Goal: Transaction & Acquisition: Purchase product/service

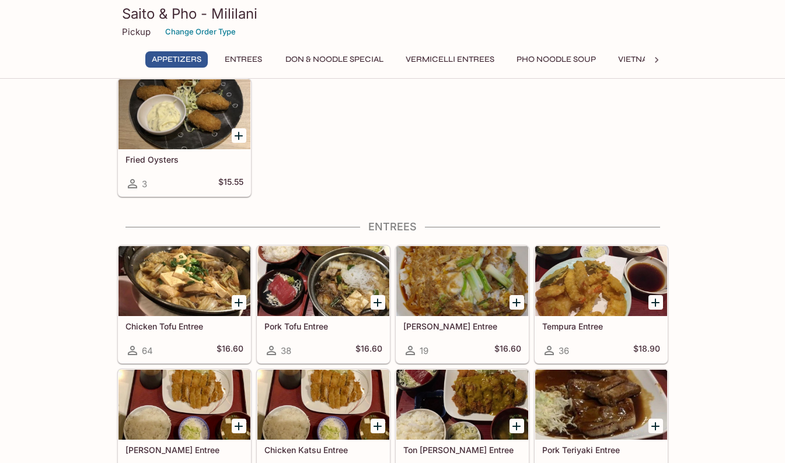
scroll to position [350, 0]
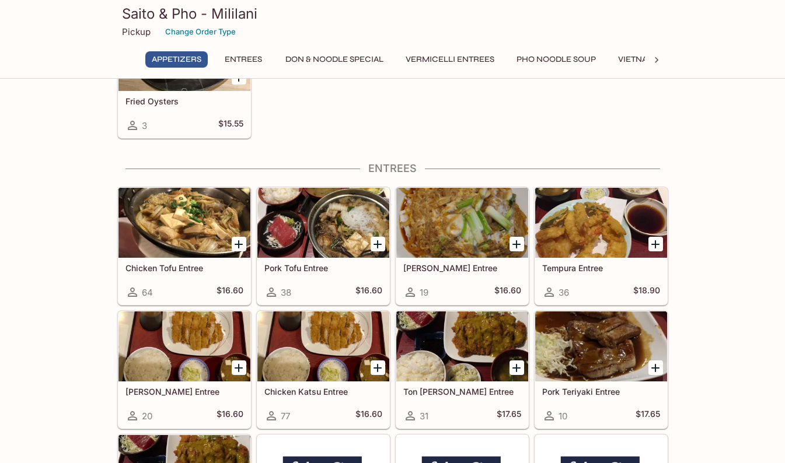
click at [166, 216] on div at bounding box center [184, 223] width 132 height 70
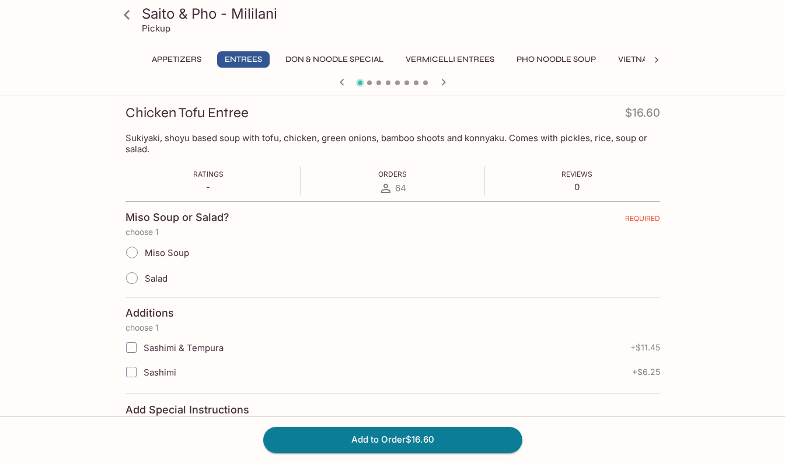
scroll to position [175, 0]
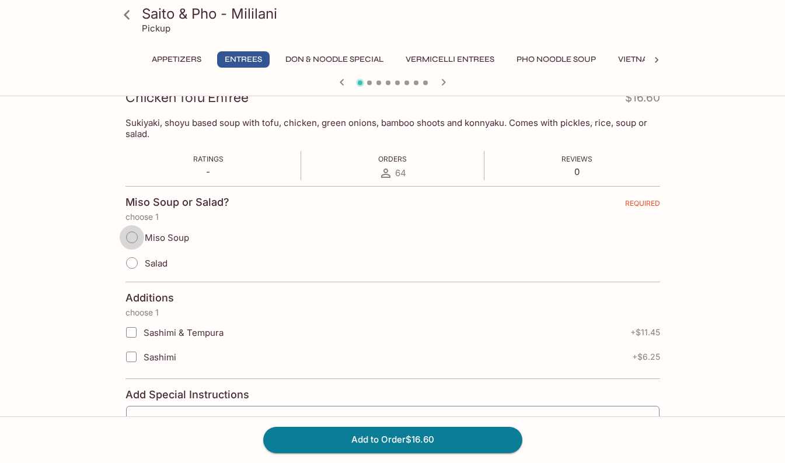
click at [134, 237] on input "Miso Soup" at bounding box center [132, 237] width 25 height 25
radio input "true"
click at [130, 267] on input "Salad" at bounding box center [132, 263] width 25 height 25
radio input "true"
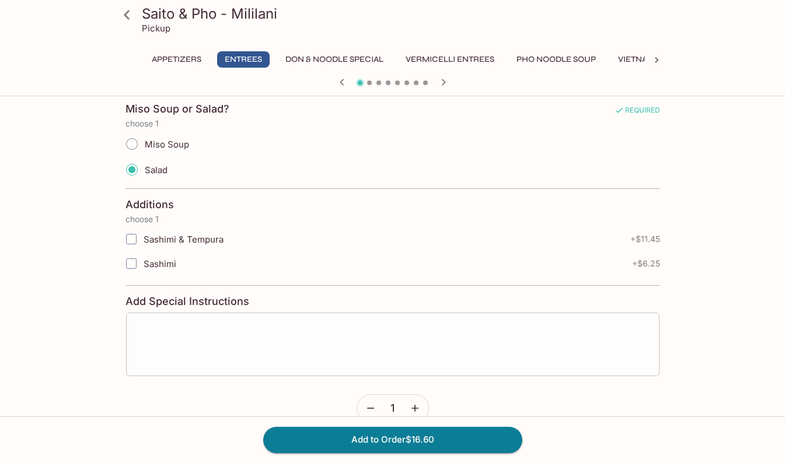
scroll to position [291, 0]
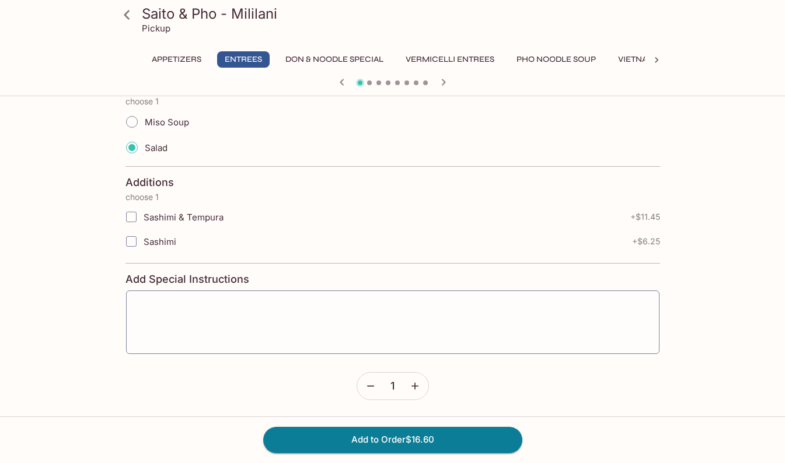
click at [416, 383] on icon "button" at bounding box center [415, 386] width 12 height 12
click at [416, 441] on button "Add to Order $33.20" at bounding box center [392, 440] width 259 height 26
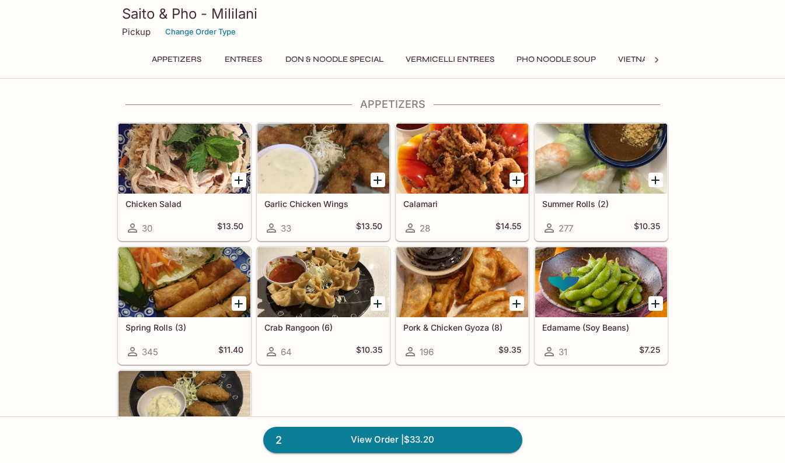
click at [582, 286] on div at bounding box center [601, 282] width 132 height 70
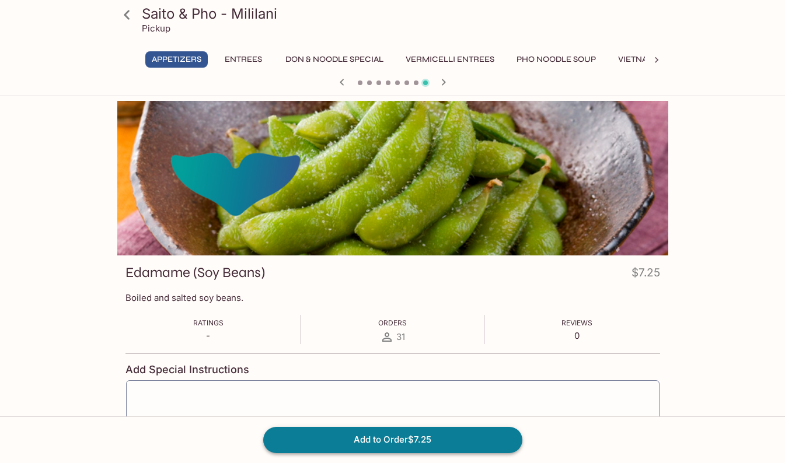
click at [452, 442] on button "Add to Order $7.25" at bounding box center [392, 440] width 259 height 26
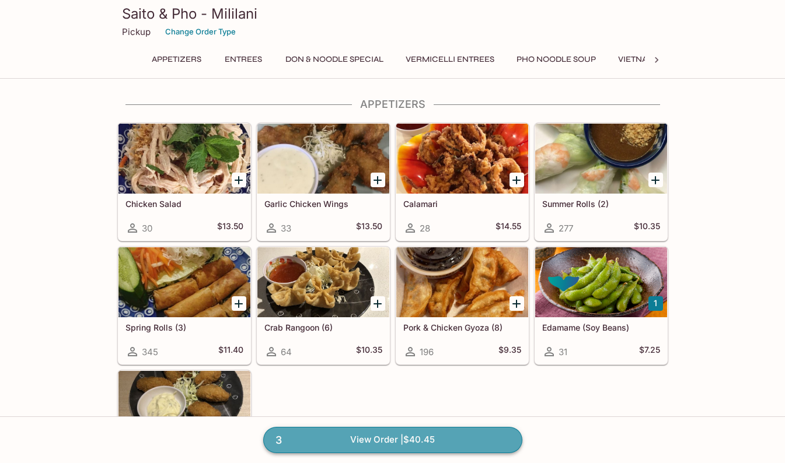
click at [399, 436] on link "3 View Order | $40.45" at bounding box center [392, 440] width 259 height 26
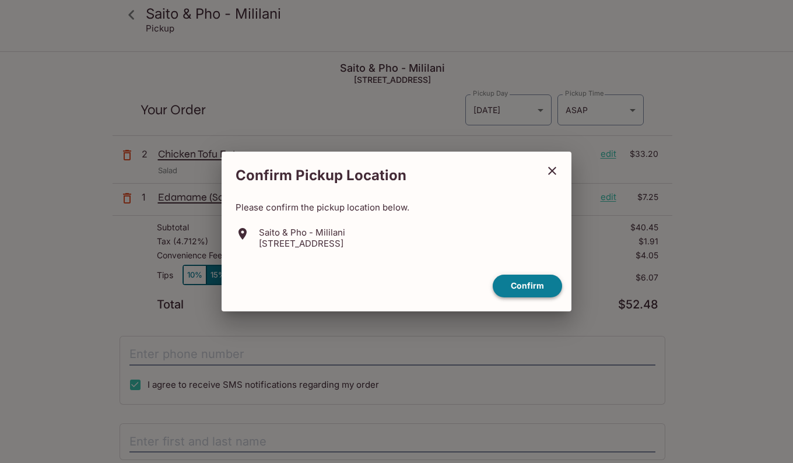
click at [532, 281] on button "Confirm" at bounding box center [527, 286] width 69 height 23
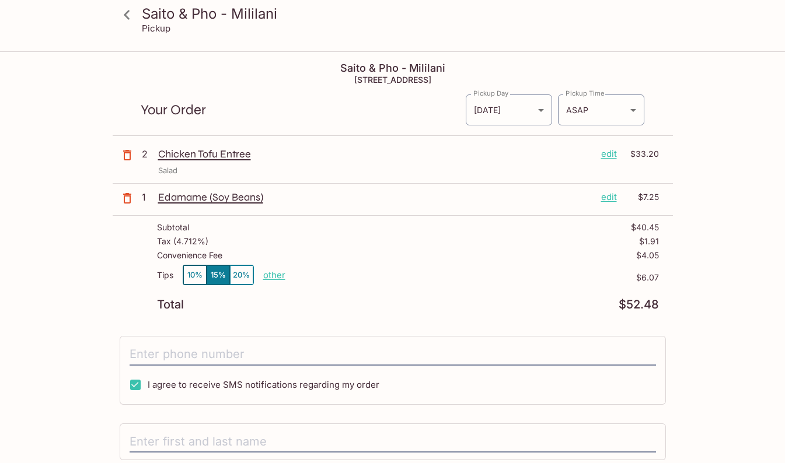
click at [276, 277] on p "other" at bounding box center [274, 275] width 22 height 11
drag, startPoint x: 334, startPoint y: 278, endPoint x: 398, endPoint y: 278, distance: 64.2
click at [398, 278] on div "Tips 10% 15% 20% Done 6.07 $6.07" at bounding box center [408, 282] width 502 height 34
type input "0.00"
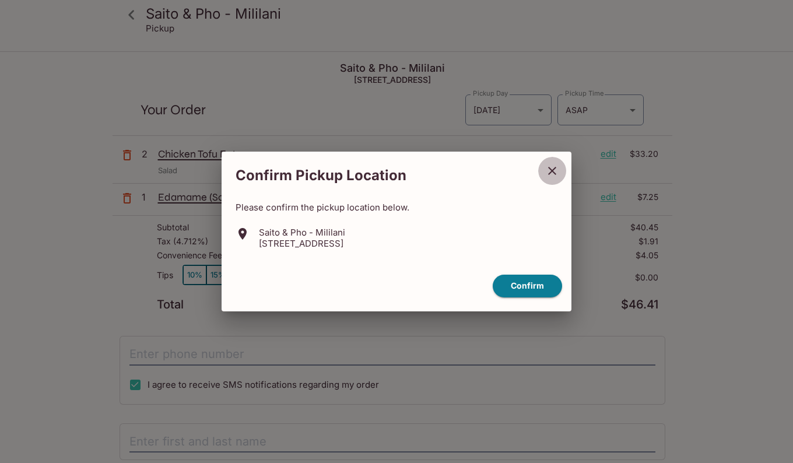
click at [555, 170] on icon "close" at bounding box center [553, 171] width 14 height 14
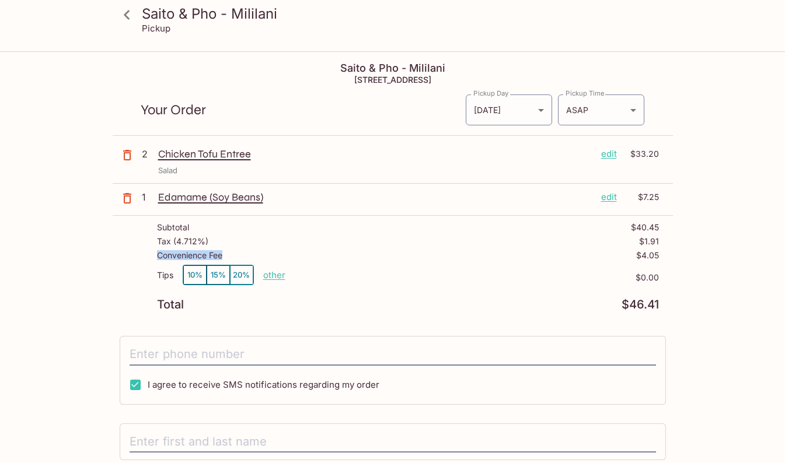
drag, startPoint x: 159, startPoint y: 253, endPoint x: 229, endPoint y: 253, distance: 70.6
click at [229, 253] on div "Convenience Fee $4.05" at bounding box center [408, 258] width 502 height 14
drag, startPoint x: 638, startPoint y: 253, endPoint x: 662, endPoint y: 257, distance: 24.2
click at [662, 257] on div "Subtotal $40.45 Tax ( 4.712% ) $1.91 Convenience Fee $4.05 Tips 10% 15% 20% oth…" at bounding box center [393, 267] width 560 height 102
click at [57, 268] on div "Saito & Pho - Mililani Pickup Saito & Pho - [GEOGRAPHIC_DATA] [STREET_ADDRESS] …" at bounding box center [392, 320] width 747 height 535
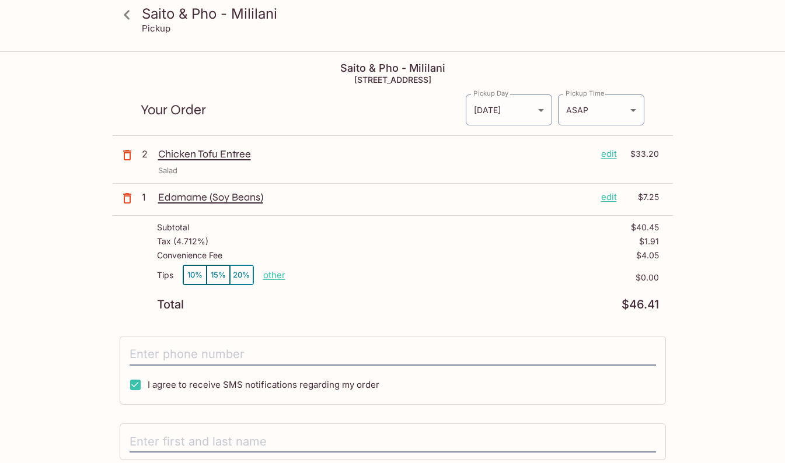
click at [43, 134] on div "Saito & Pho - Mililani Pickup Saito & Pho - [GEOGRAPHIC_DATA] [STREET_ADDRESS] …" at bounding box center [392, 320] width 747 height 535
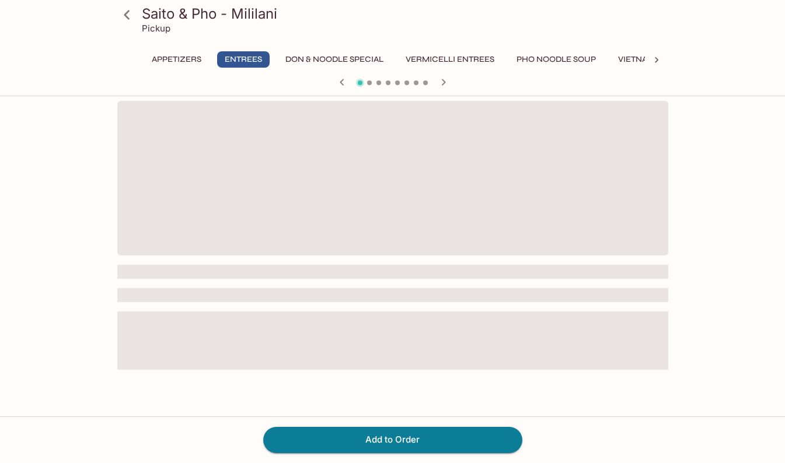
scroll to position [101, 0]
